Goal: Task Accomplishment & Management: Use online tool/utility

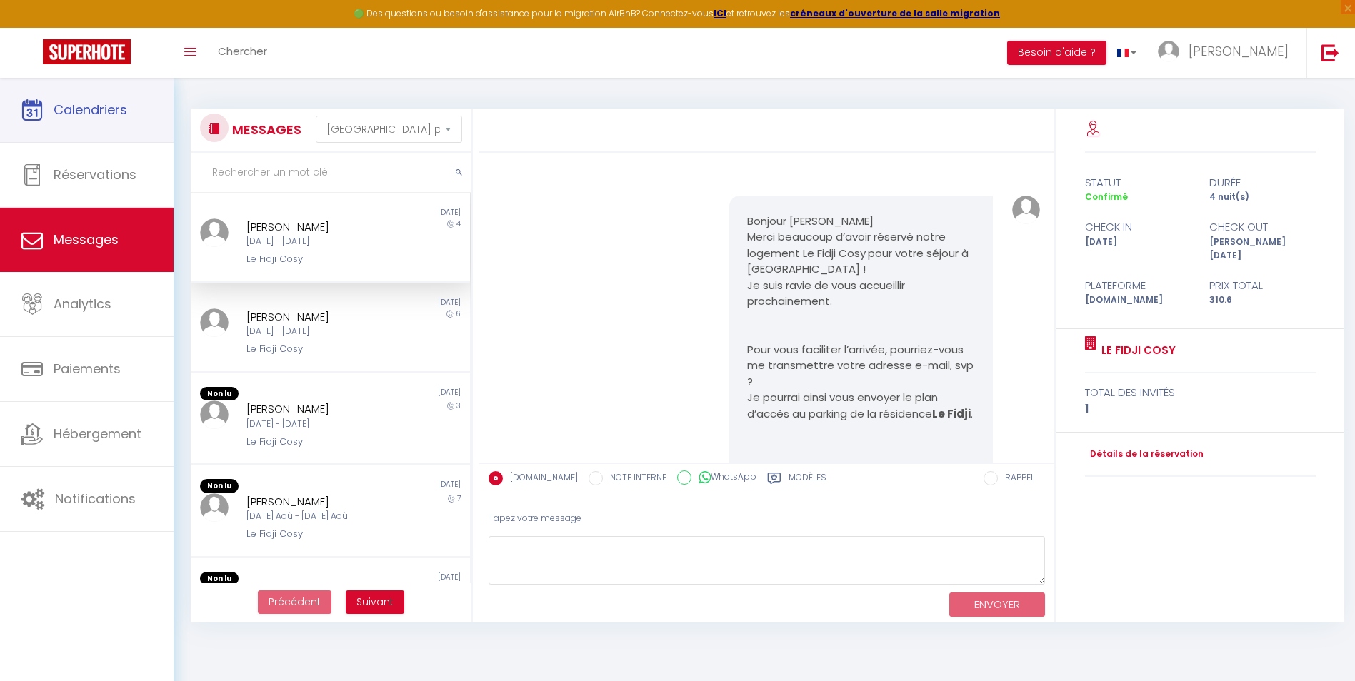
select select "message"
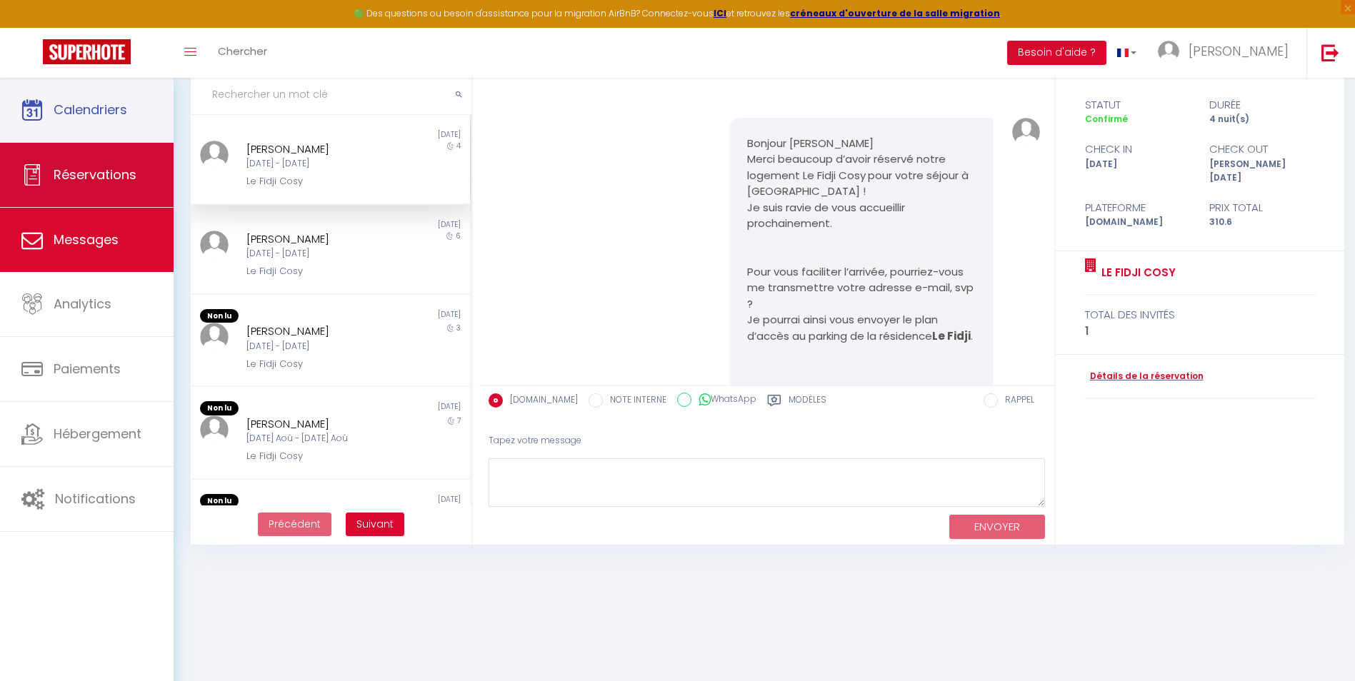
scroll to position [642, 0]
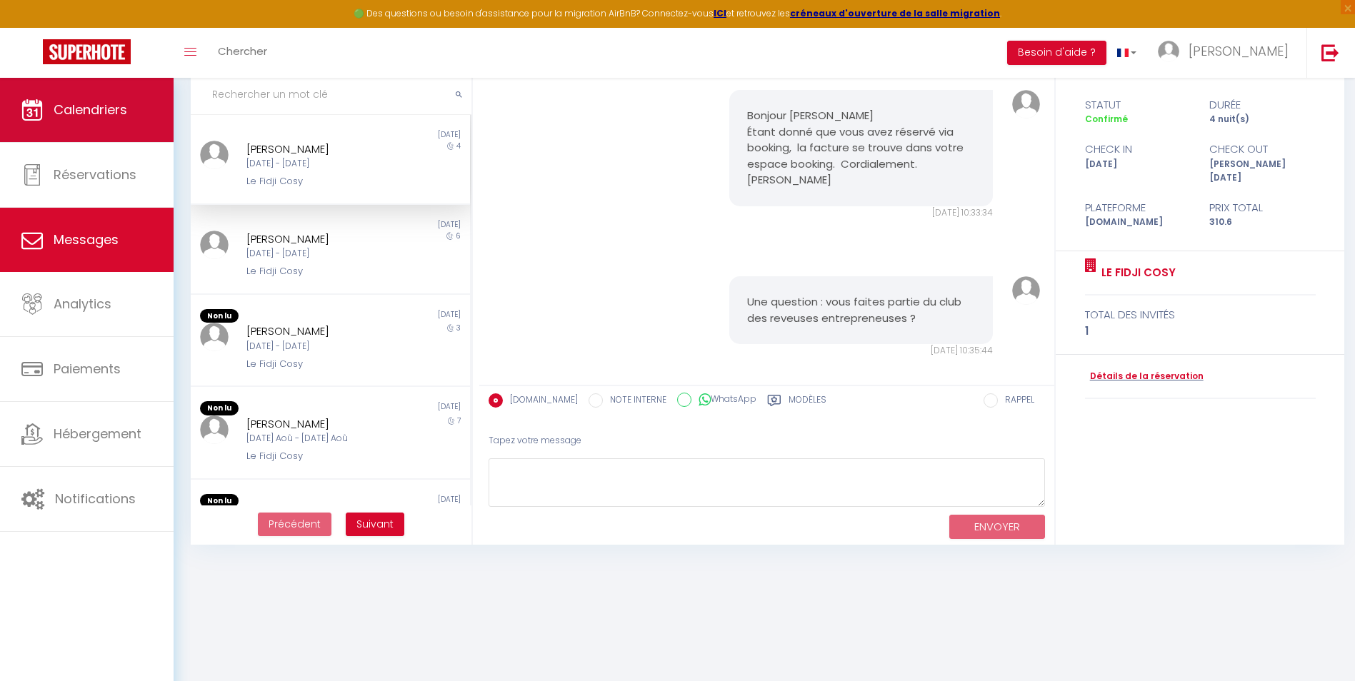
click at [81, 115] on span "Calendriers" at bounding box center [91, 110] width 74 height 18
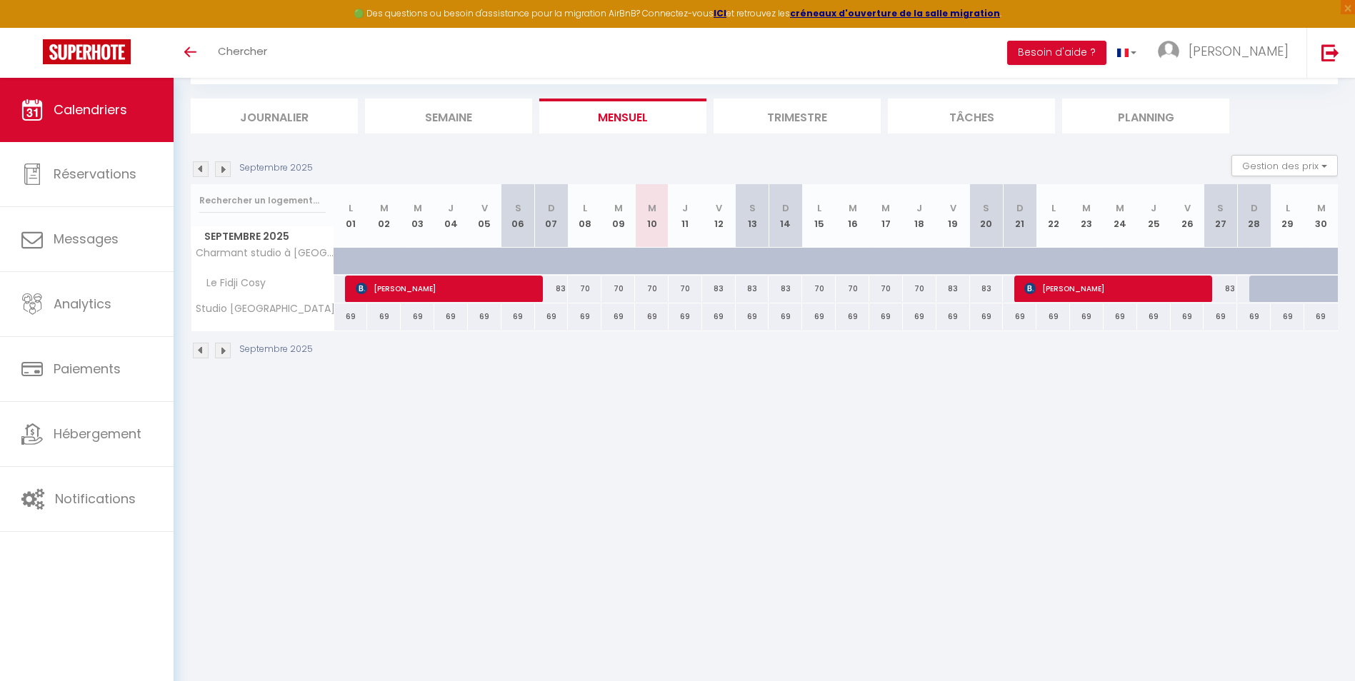
click at [225, 350] on img at bounding box center [223, 351] width 16 height 16
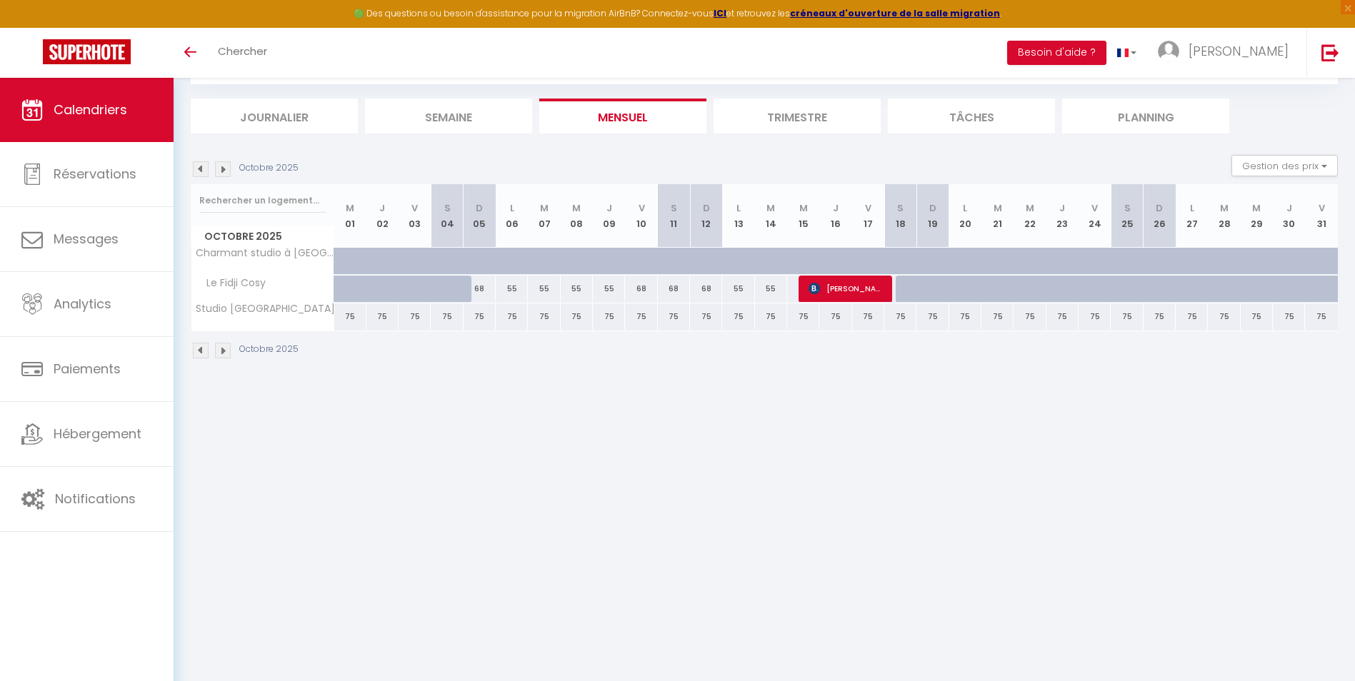
click at [198, 350] on img at bounding box center [201, 351] width 16 height 16
